Goal: Entertainment & Leisure: Consume media (video, audio)

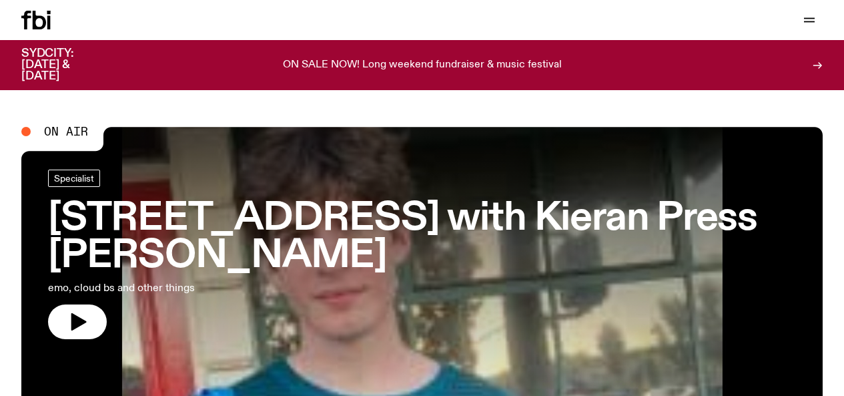
scroll to position [9, 0]
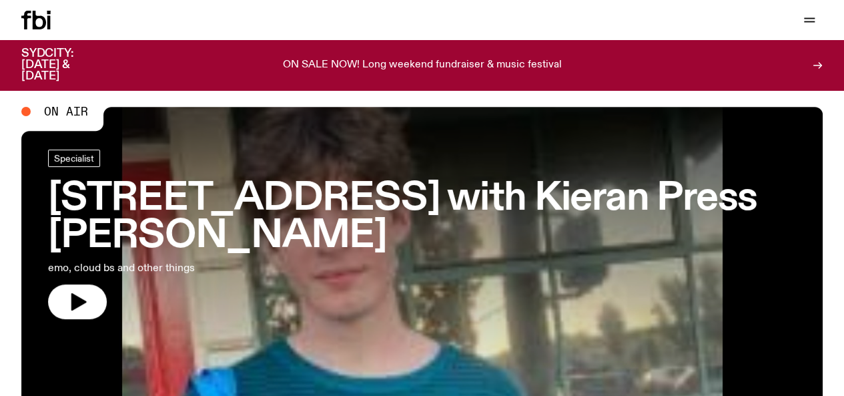
click at [312, 154] on div "Specialist" at bounding box center [422, 159] width 748 height 21
click at [295, 201] on h3 "[STREET_ADDRESS] with Kieran Press [PERSON_NAME]" at bounding box center [422, 217] width 748 height 75
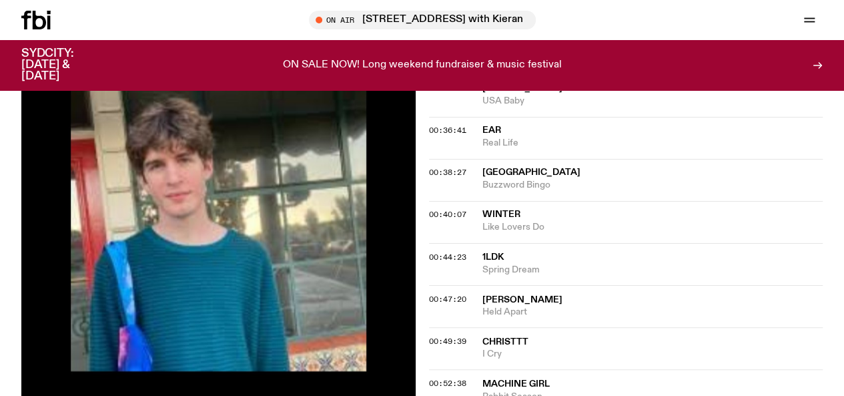
click at [211, 216] on img at bounding box center [218, 223] width 394 height 525
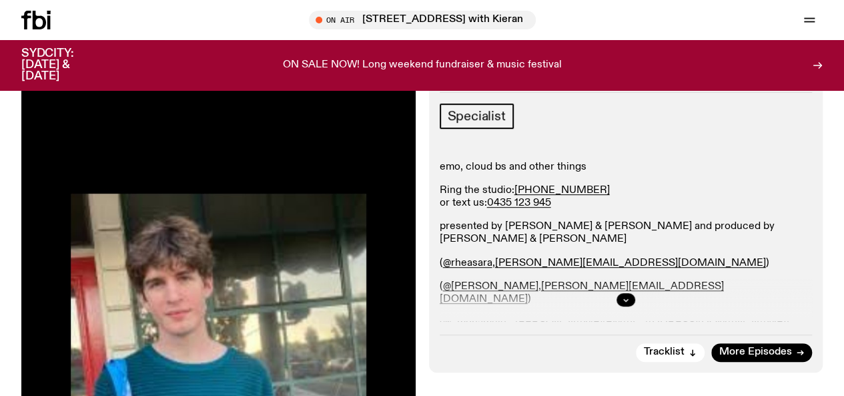
scroll to position [283, 0]
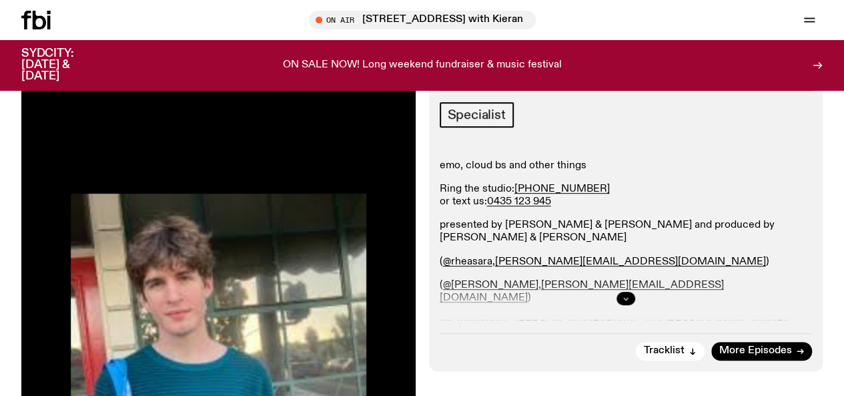
click at [631, 292] on button "button" at bounding box center [626, 298] width 19 height 13
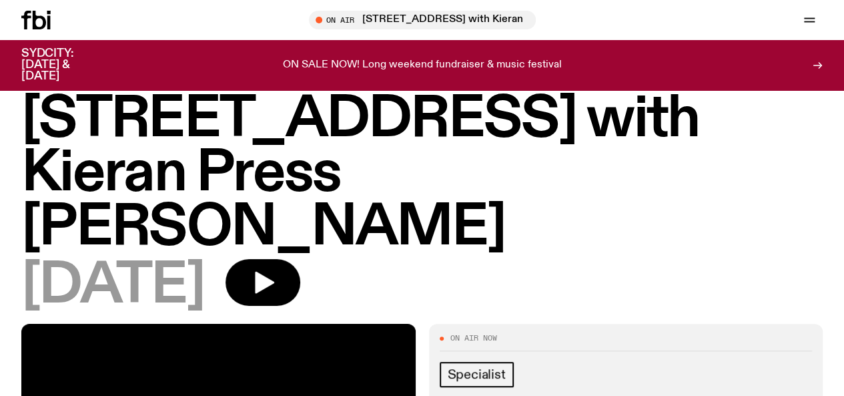
scroll to position [0, 0]
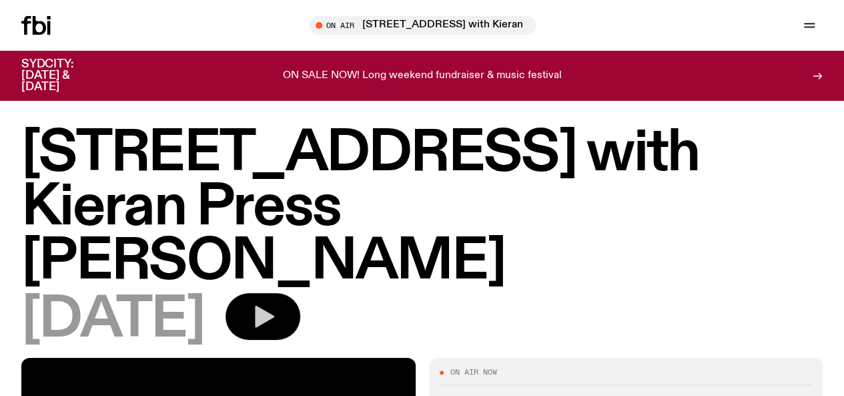
click at [300, 293] on button "button" at bounding box center [263, 316] width 75 height 47
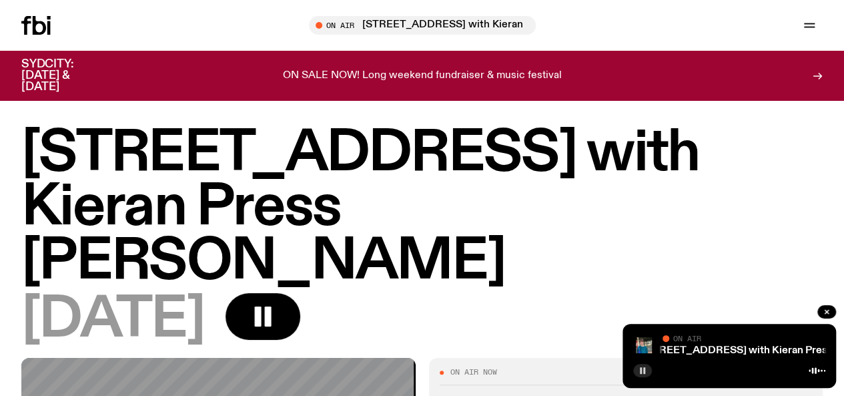
click at [642, 372] on icon "button" at bounding box center [643, 370] width 8 height 8
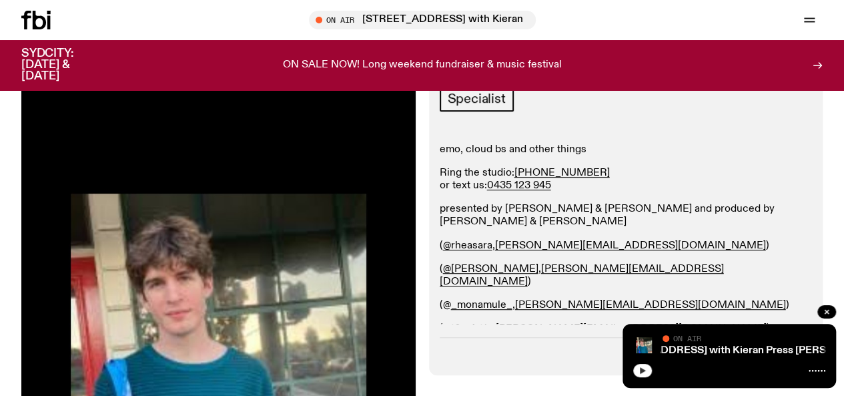
scroll to position [294, 0]
